Goal: Information Seeking & Learning: Learn about a topic

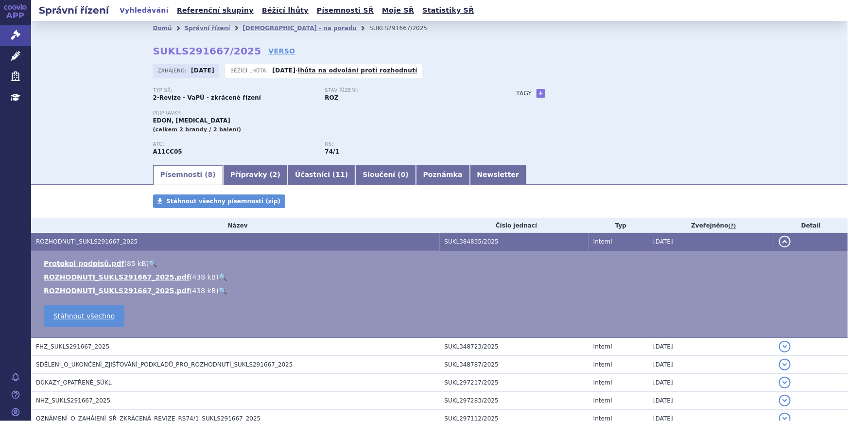
click at [219, 275] on link "🔍" at bounding box center [223, 277] width 8 height 8
click at [232, 175] on link "Přípravky ( 2 )" at bounding box center [255, 174] width 65 height 19
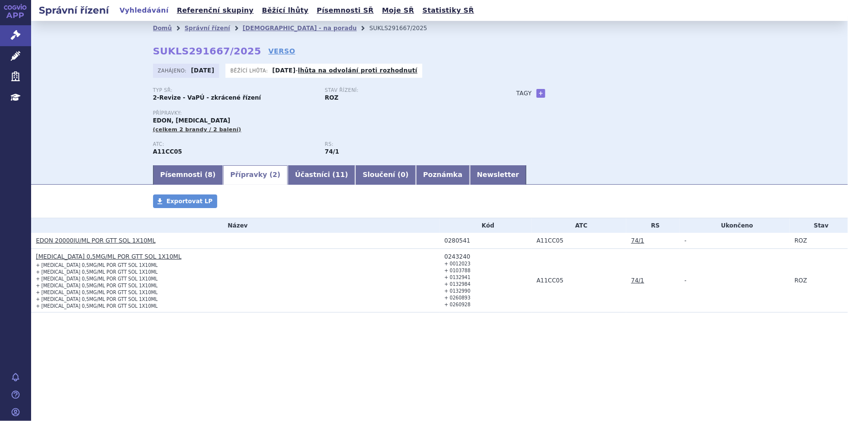
click at [42, 240] on link "EDON 20000IU/ML POR GTT SOL 1X10ML" at bounding box center [96, 240] width 120 height 7
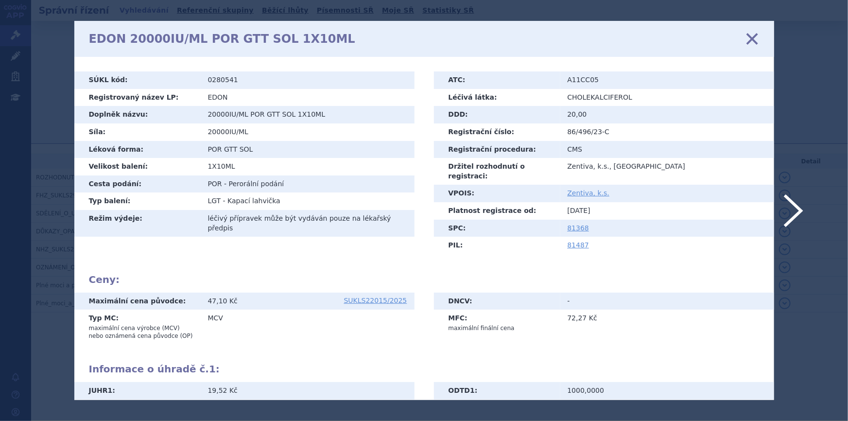
drag, startPoint x: 753, startPoint y: 42, endPoint x: 642, endPoint y: 120, distance: 135.5
click at [753, 42] on icon at bounding box center [751, 39] width 20 height 20
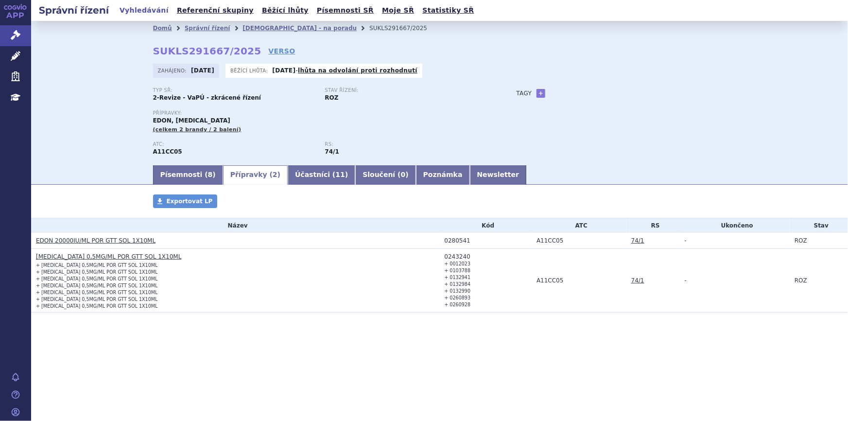
click at [138, 258] on link "[MEDICAL_DATA] 0,5MG/ML POR GTT SOL 1X10ML" at bounding box center [108, 256] width 145 height 7
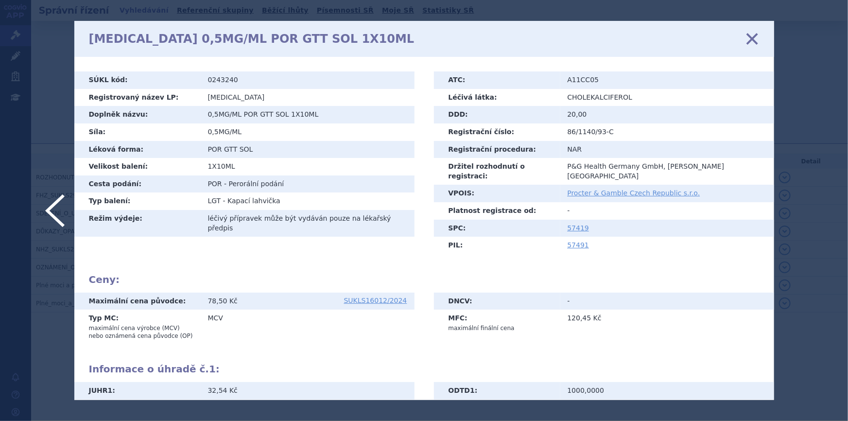
click at [748, 36] on icon at bounding box center [751, 39] width 20 height 20
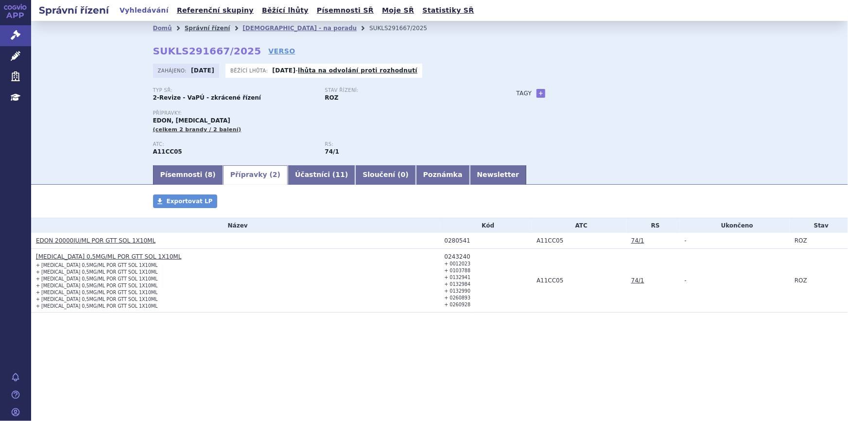
click at [200, 28] on link "Správní řízení" at bounding box center [208, 28] width 46 height 7
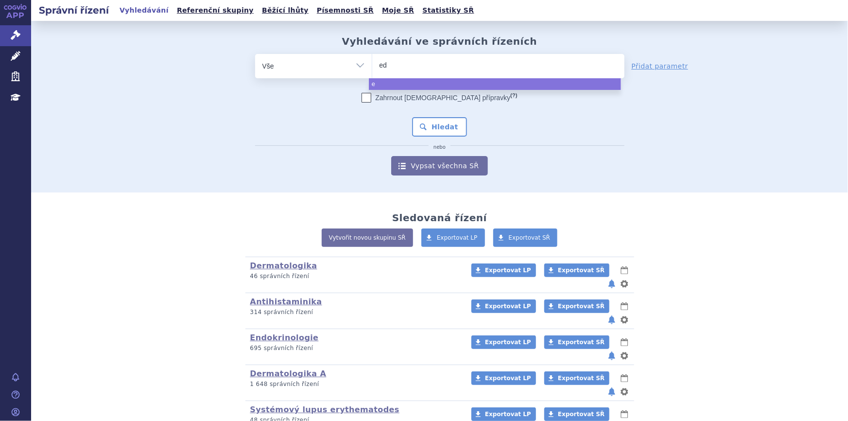
type input "edo"
type input "edon"
select select "edon"
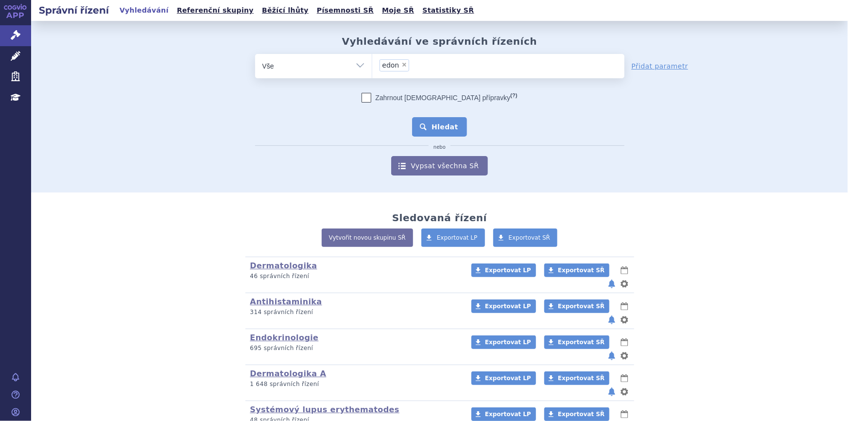
click at [448, 130] on button "Hledat" at bounding box center [439, 126] width 55 height 19
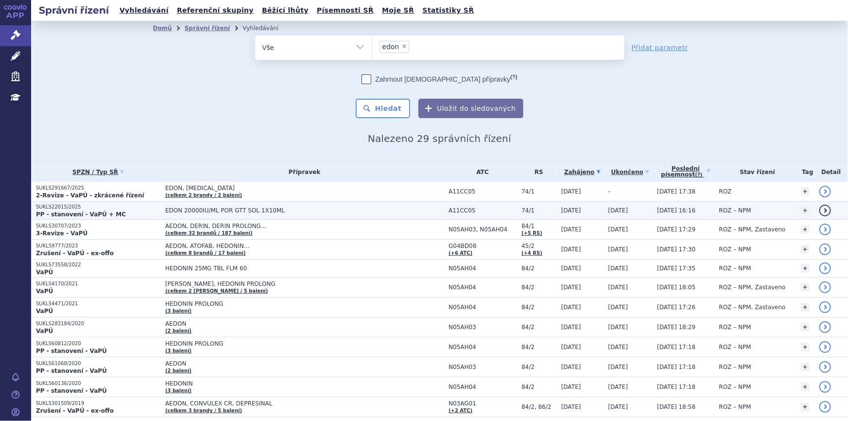
click at [250, 212] on span "EDON 20000IU/ML POR GTT SOL 1X10ML" at bounding box center [286, 210] width 243 height 7
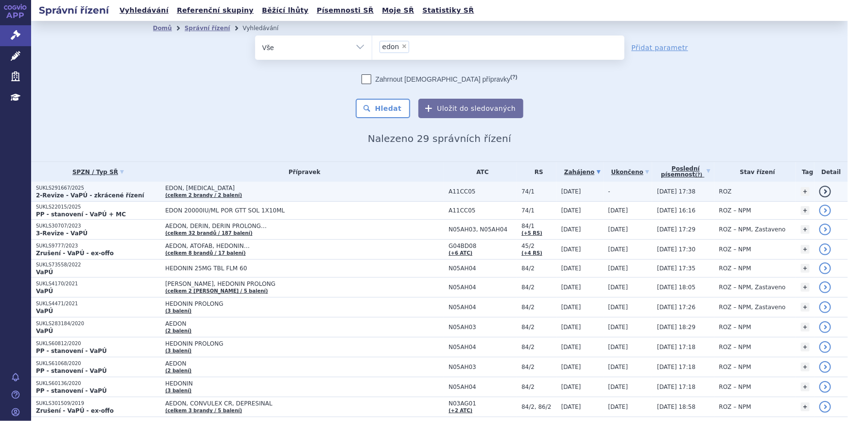
click at [272, 194] on td "EDON, VIGANTOL (celkem 2 brandy / 2 balení)" at bounding box center [301, 192] width 283 height 20
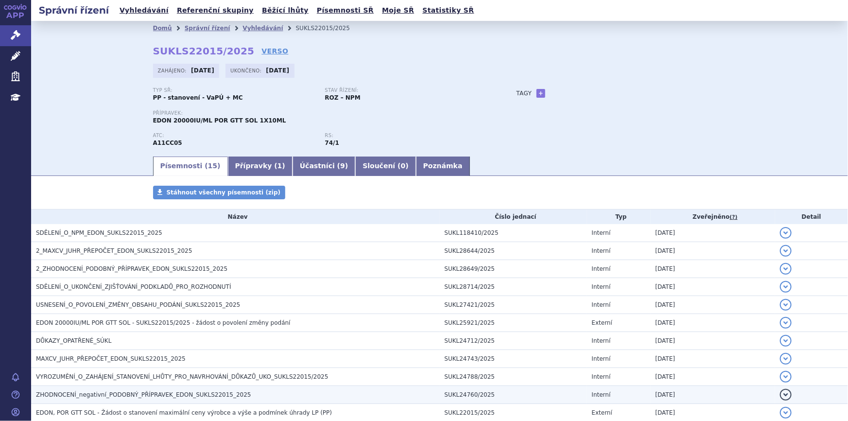
click at [194, 391] on span "ZHODNOCENÍ_negativní_PODOBNÝ_PŘÍPRAVEK_EDON_SUKLS22015_2025" at bounding box center [143, 394] width 215 height 7
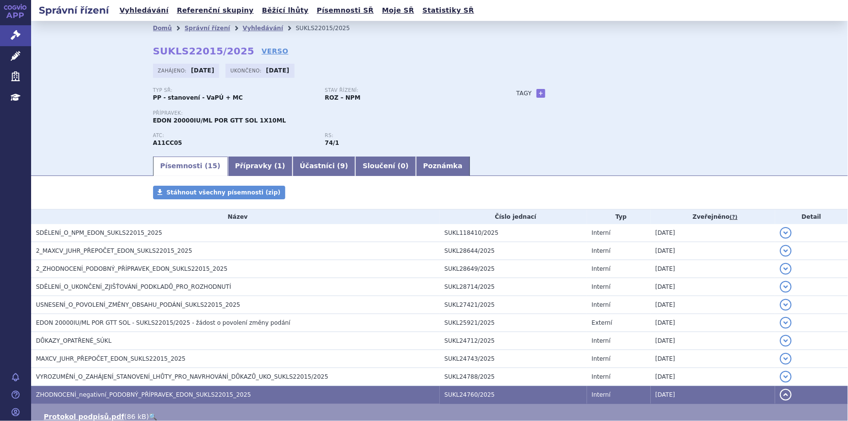
scroll to position [44, 0]
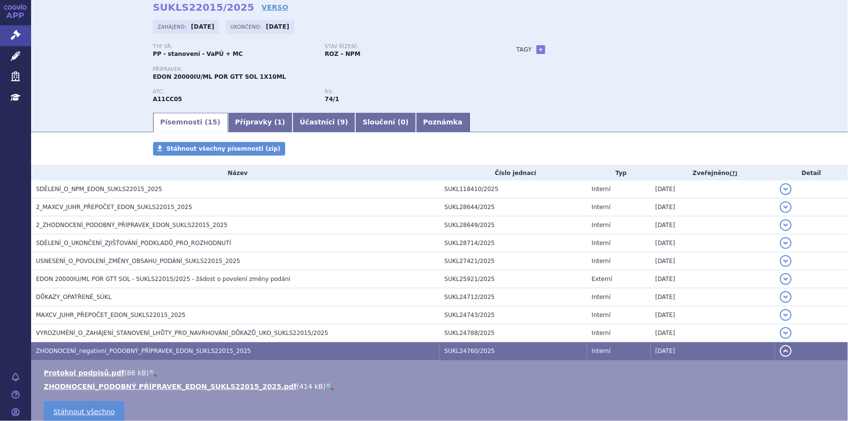
click at [326, 384] on link "🔍" at bounding box center [330, 386] width 8 height 8
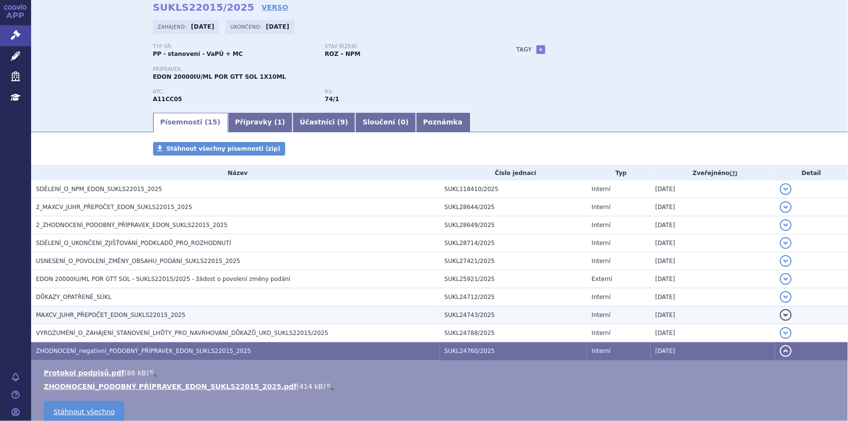
click at [135, 318] on h3 "MAXCV_JUHR_PŘEPOČET_EDON_SUKLS22015_2025" at bounding box center [238, 315] width 404 height 10
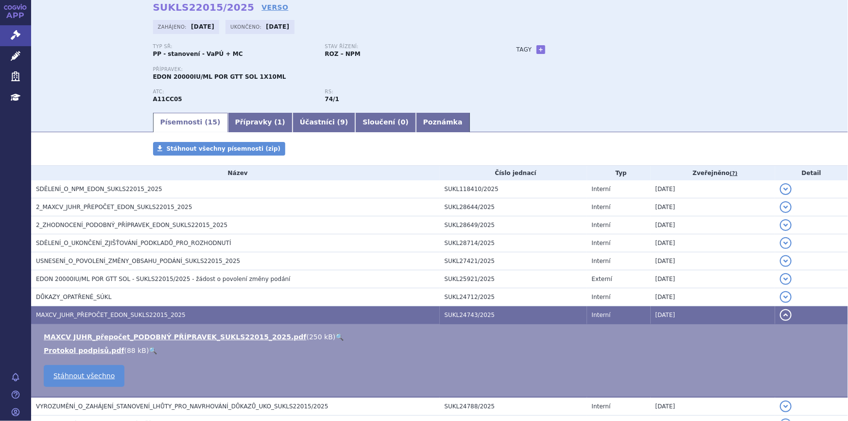
click at [335, 334] on link "🔍" at bounding box center [339, 337] width 8 height 8
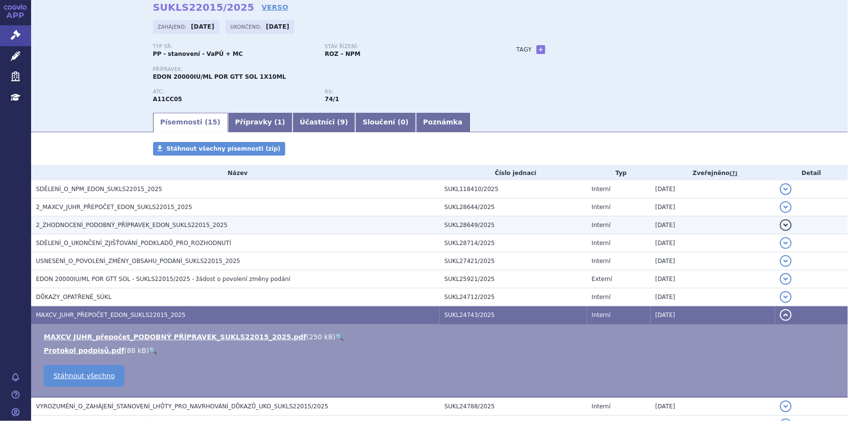
click at [136, 222] on span "2_ZHODNOCENÍ_PODOBNÝ_PŘÍPRAVEK_EDON_SUKLS22015_2025" at bounding box center [131, 225] width 191 height 7
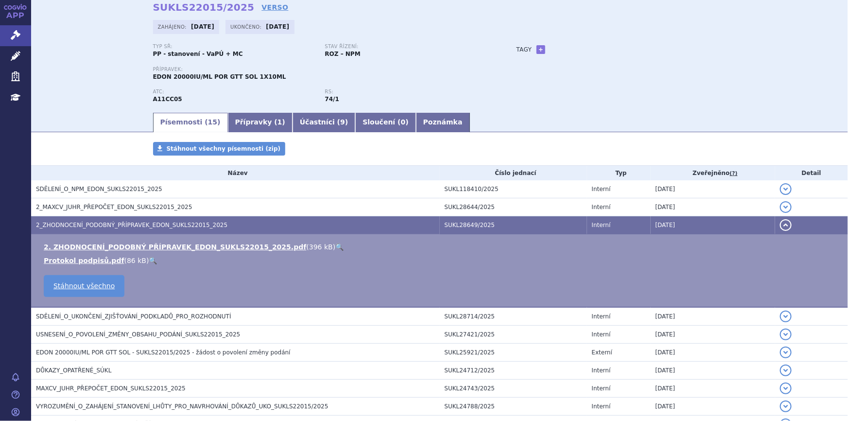
click at [335, 246] on link "🔍" at bounding box center [339, 247] width 8 height 8
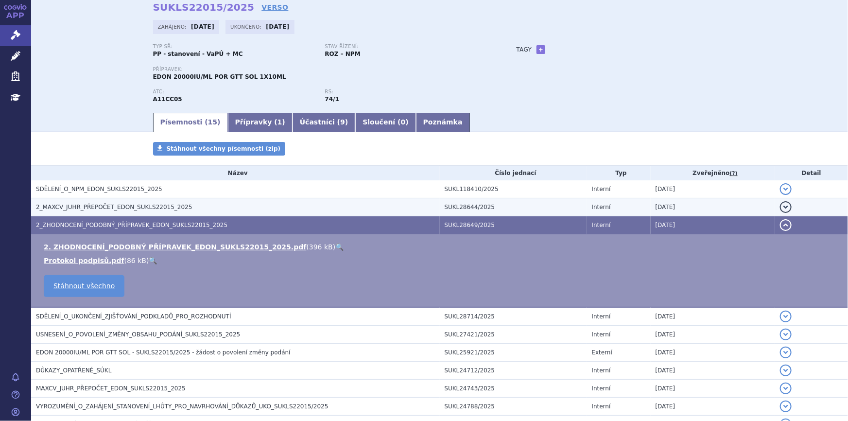
click at [193, 202] on h3 "2_MAXCV_JUHR_PŘEPOČET_EDON_SUKLS22015_2025" at bounding box center [238, 207] width 404 height 10
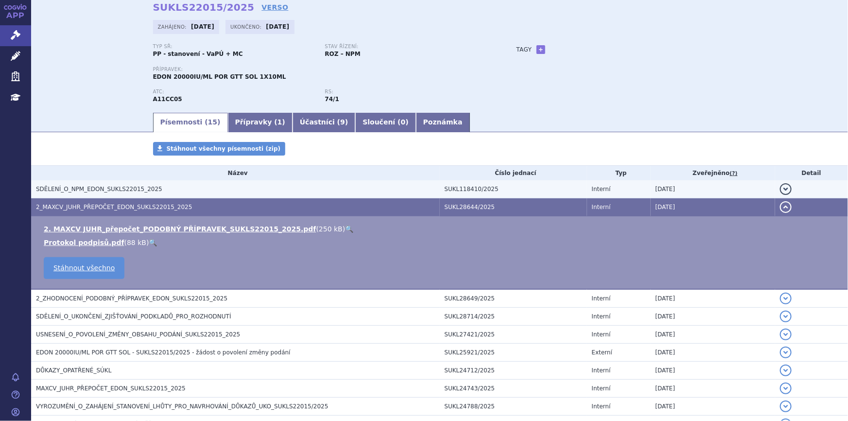
click at [246, 189] on h3 "SDĚLENÍ_O_NPM_EDON_SUKLS22015_2025" at bounding box center [238, 189] width 404 height 10
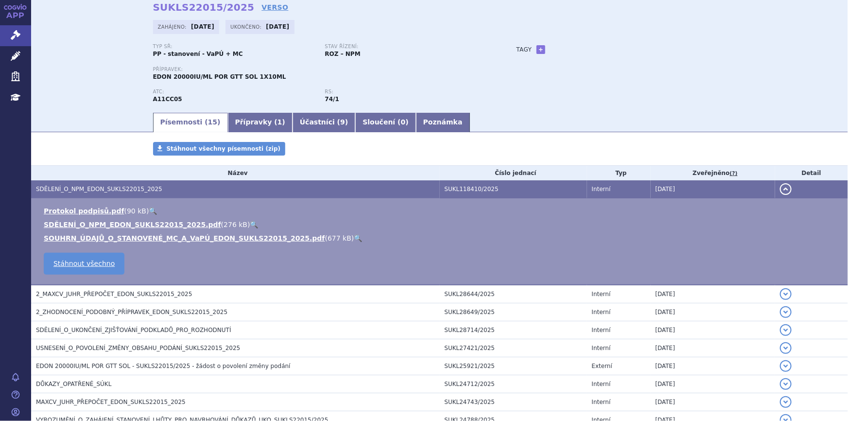
click at [250, 223] on link "🔍" at bounding box center [254, 225] width 8 height 8
click at [228, 120] on link "Přípravky ( 1 )" at bounding box center [260, 122] width 65 height 19
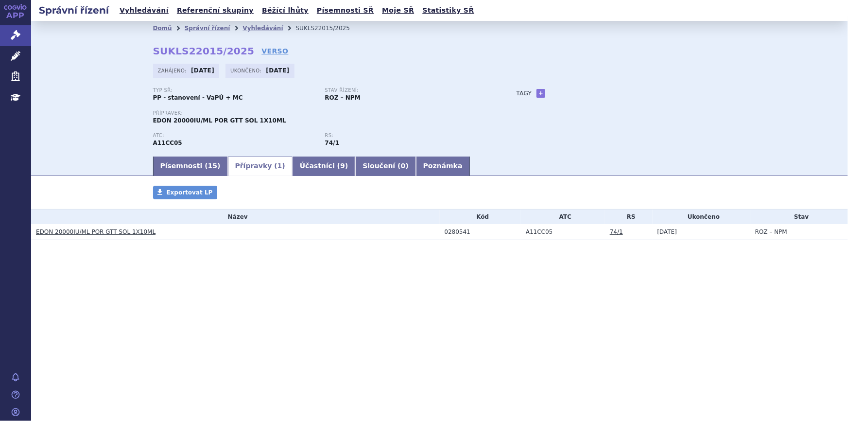
click at [124, 230] on link "EDON 20000IU/ML POR GTT SOL 1X10ML" at bounding box center [96, 231] width 120 height 7
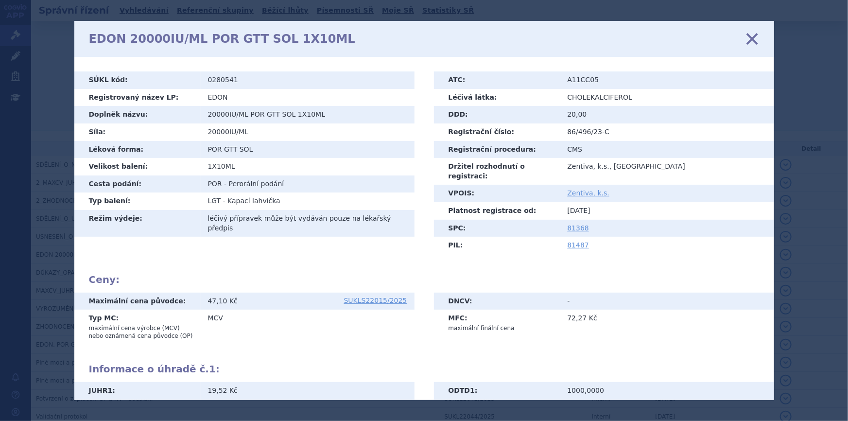
scroll to position [73, 0]
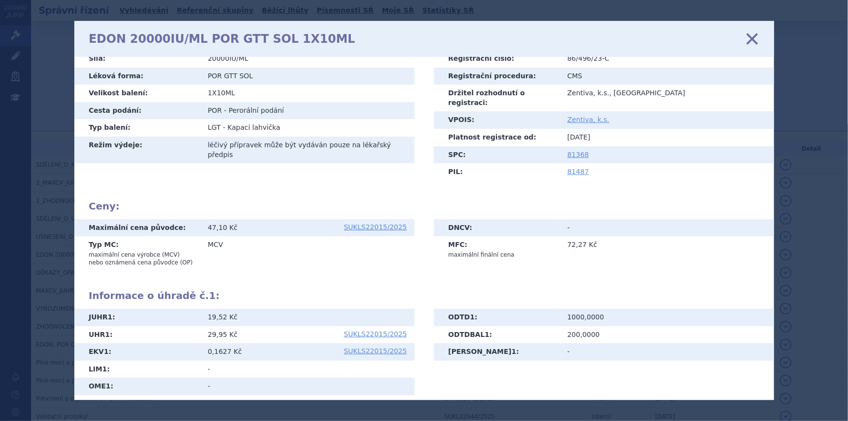
click at [748, 38] on icon at bounding box center [751, 39] width 20 height 20
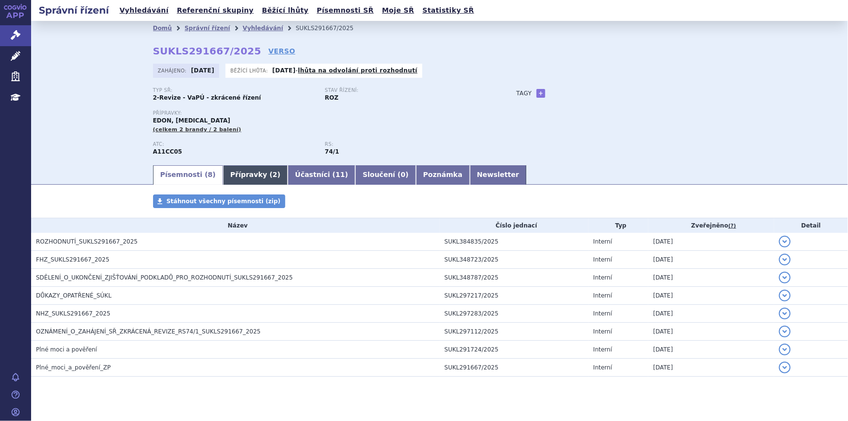
click at [240, 172] on link "Přípravky ( 2 )" at bounding box center [255, 174] width 65 height 19
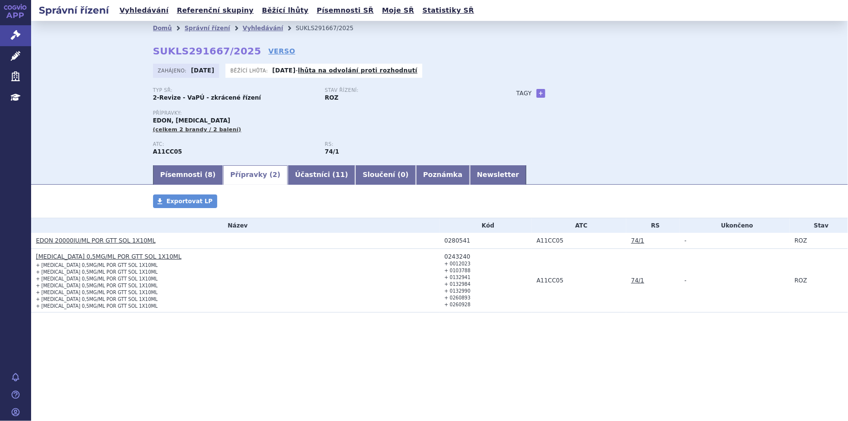
click at [63, 255] on link "VIGANTOL 0,5MG/ML POR GTT SOL 1X10ML" at bounding box center [108, 256] width 145 height 7
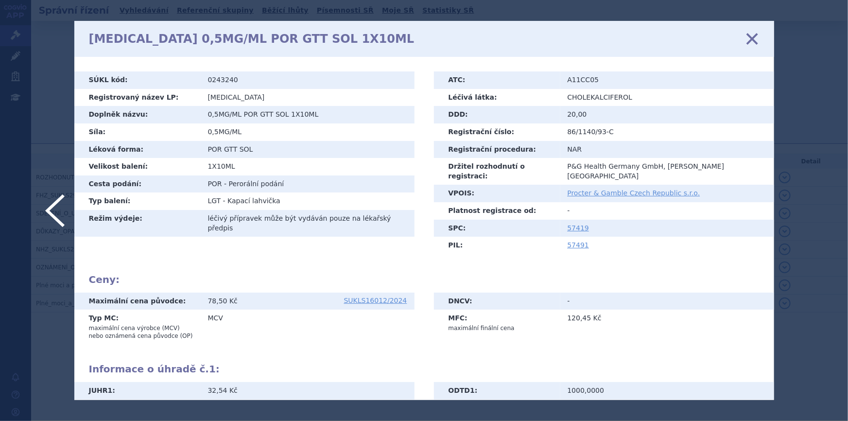
click at [751, 42] on icon at bounding box center [751, 39] width 20 height 20
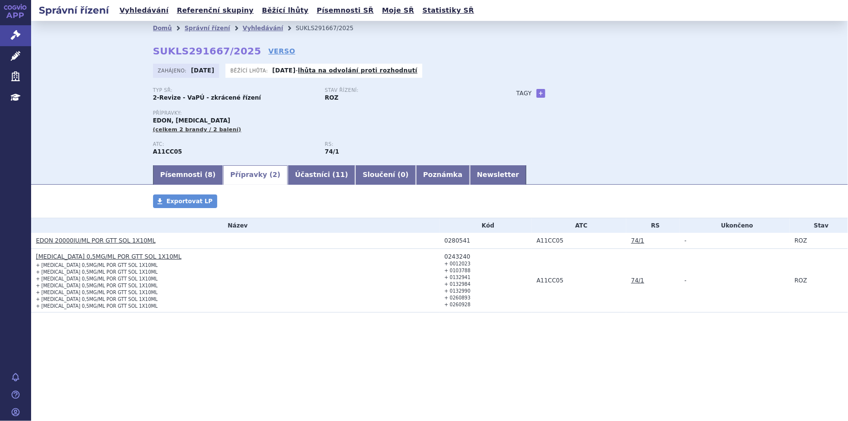
click at [190, 179] on link "Písemnosti ( 8 )" at bounding box center [188, 174] width 70 height 19
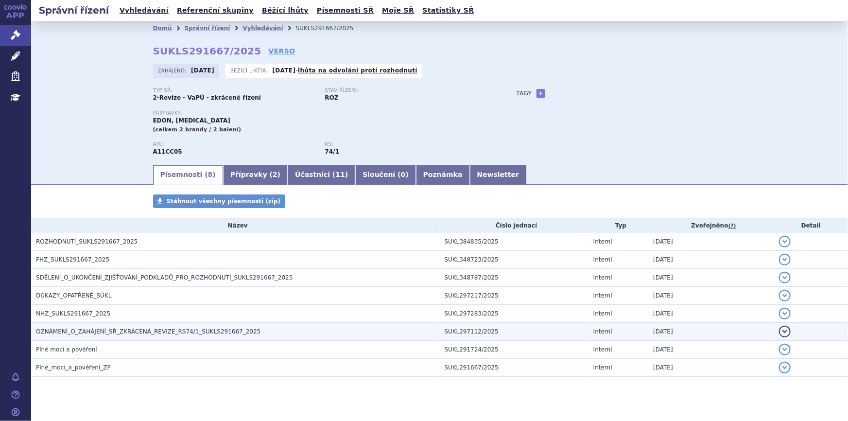
click at [125, 334] on span "OZNÁMENÍ_O_ZAHÁJENÍ_SŘ_ZKRÁCENÁ_REVIZE_RS74/1_SUKLS291667_2025" at bounding box center [148, 331] width 224 height 7
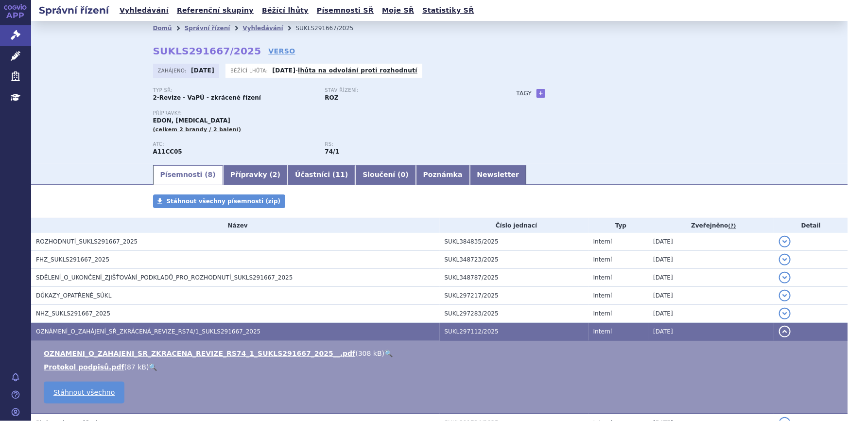
click at [384, 350] on link "🔍" at bounding box center [388, 353] width 8 height 8
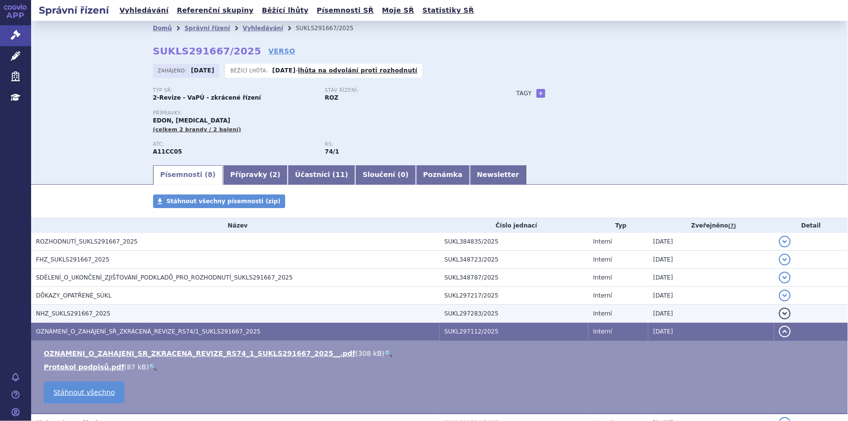
click at [163, 316] on h3 "NHZ_SUKLS291667_2025" at bounding box center [238, 314] width 404 height 10
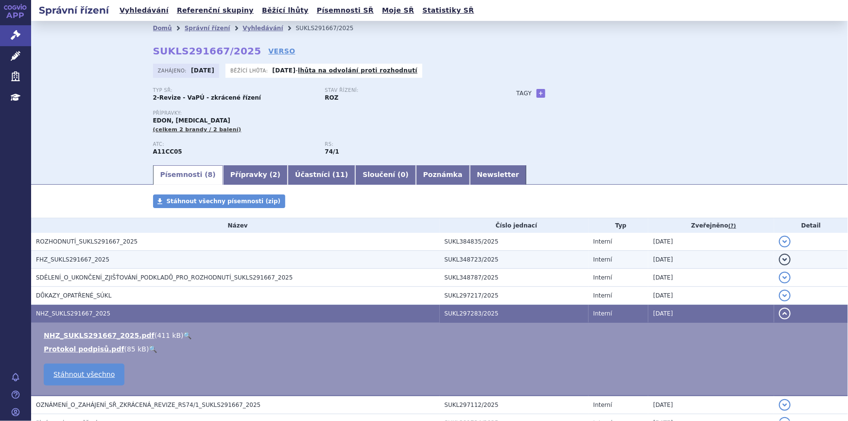
click at [147, 259] on h3 "FHZ_SUKLS291667_2025" at bounding box center [238, 260] width 404 height 10
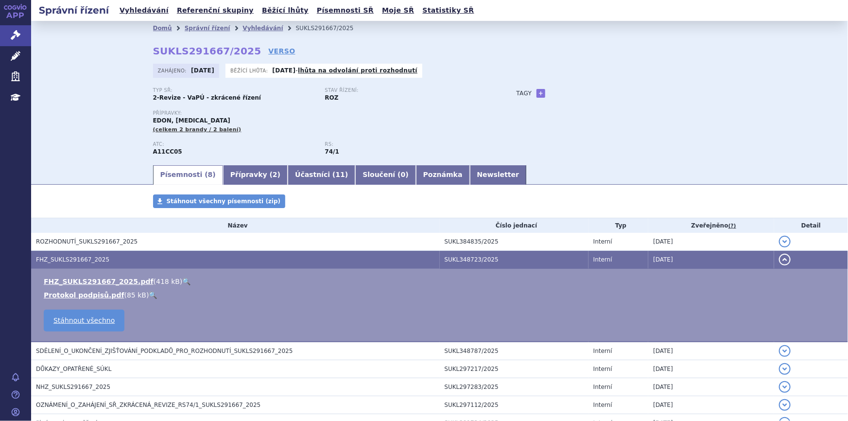
click at [182, 277] on link "🔍" at bounding box center [186, 281] width 8 height 8
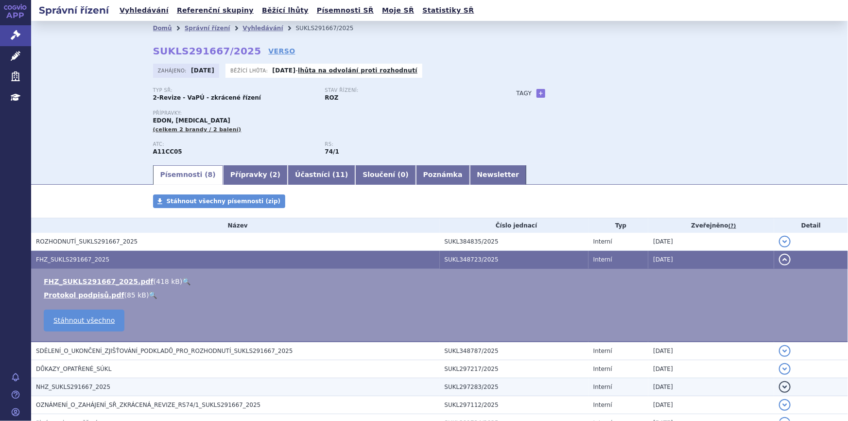
click at [114, 383] on h3 "NHZ_SUKLS291667_2025" at bounding box center [238, 387] width 404 height 10
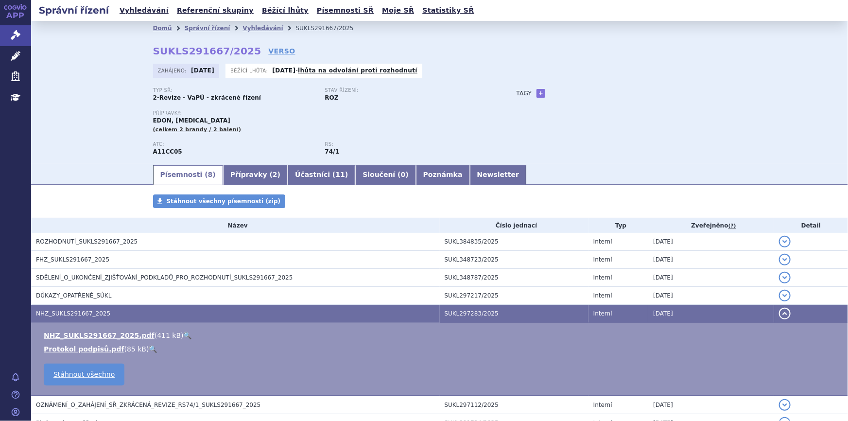
click at [170, 329] on td "NHZ_SUKLS291667_2025.pdf ( 411 kB ) 🔍 Protokol podpisů.pdf ( 85 kB ) 🔍" at bounding box center [439, 359] width 817 height 73
click at [184, 332] on link "🔍" at bounding box center [188, 335] width 8 height 8
